Goal: Task Accomplishment & Management: Manage account settings

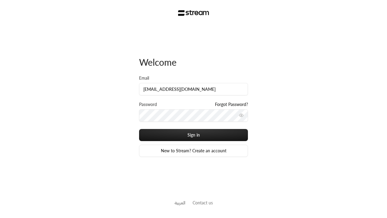
type input "[EMAIL_ADDRESS][DOMAIN_NAME]"
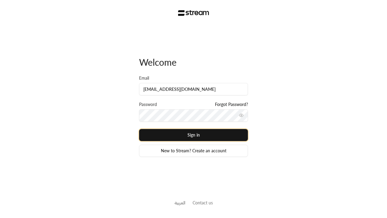
click at [194, 135] on button "Sign in" at bounding box center [193, 135] width 109 height 12
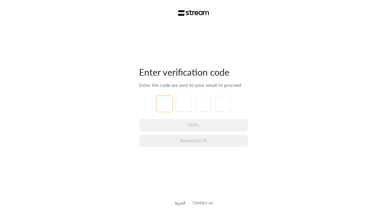
type input "1"
type input "2"
type input "3"
type input "4"
